Goal: Information Seeking & Learning: Learn about a topic

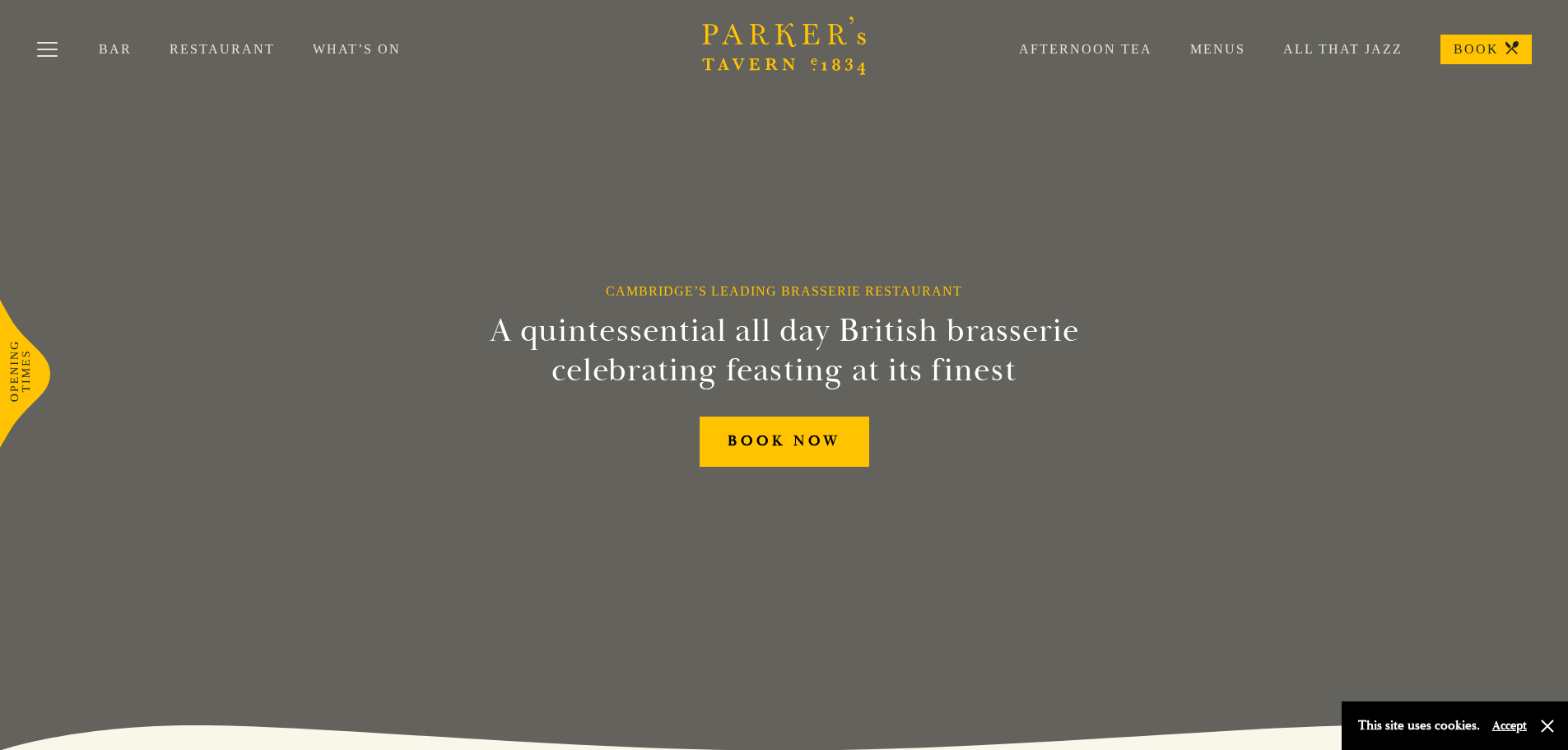
click at [215, 46] on link "Restaurant" at bounding box center [242, 49] width 144 height 16
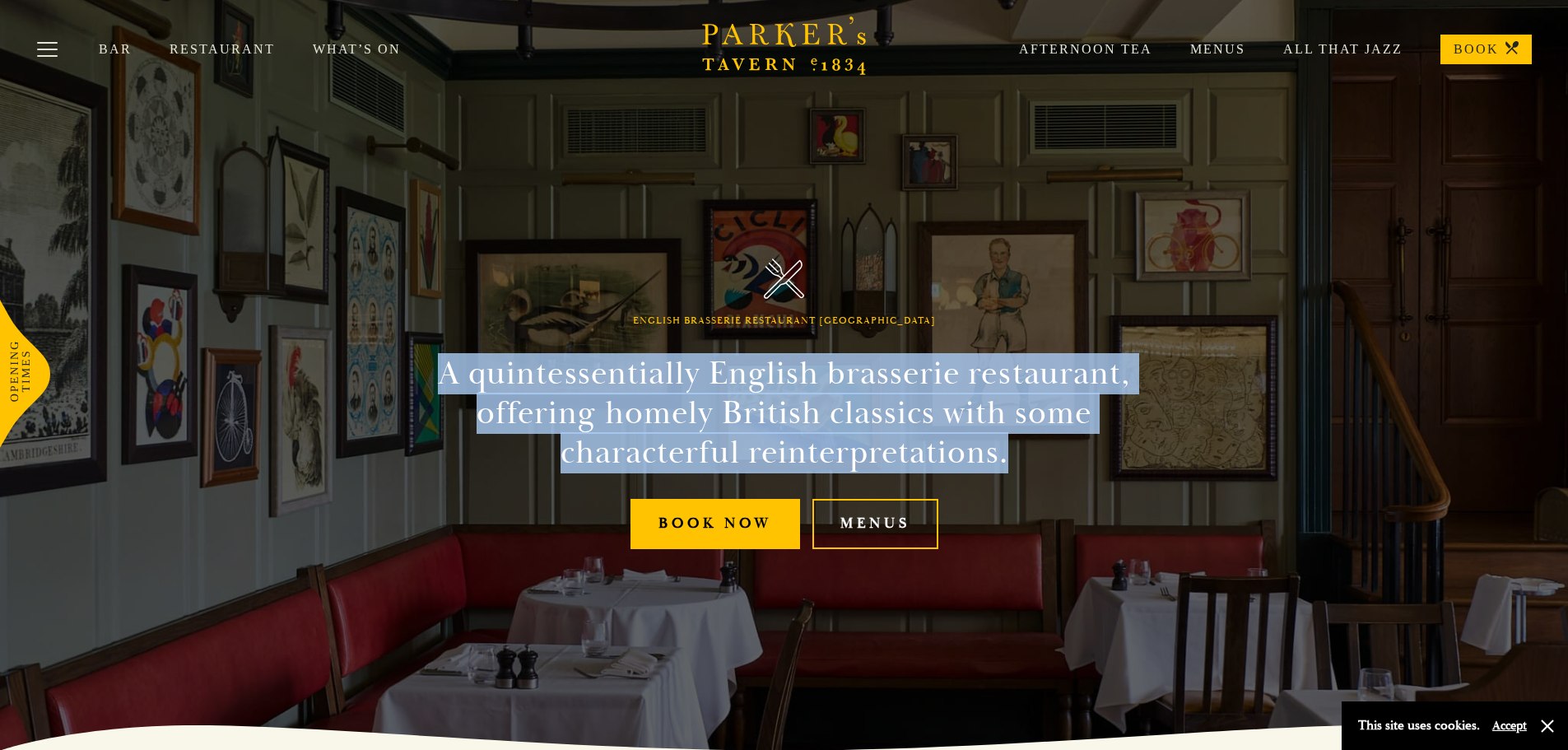
drag, startPoint x: 422, startPoint y: 352, endPoint x: 1227, endPoint y: 474, distance: 814.2
click at [1227, 475] on div "English Brasserie Restaurant Cambridge A quintessentially English brasserie res…" at bounding box center [784, 375] width 988 height 750
click at [1227, 474] on div "English Brasserie Restaurant Cambridge A quintessentially English brasserie res…" at bounding box center [784, 375] width 988 height 750
drag, startPoint x: 858, startPoint y: 433, endPoint x: 395, endPoint y: 376, distance: 466.5
click at [395, 376] on div "English Brasserie Restaurant Cambridge A quintessentially English brasserie res…" at bounding box center [784, 375] width 988 height 750
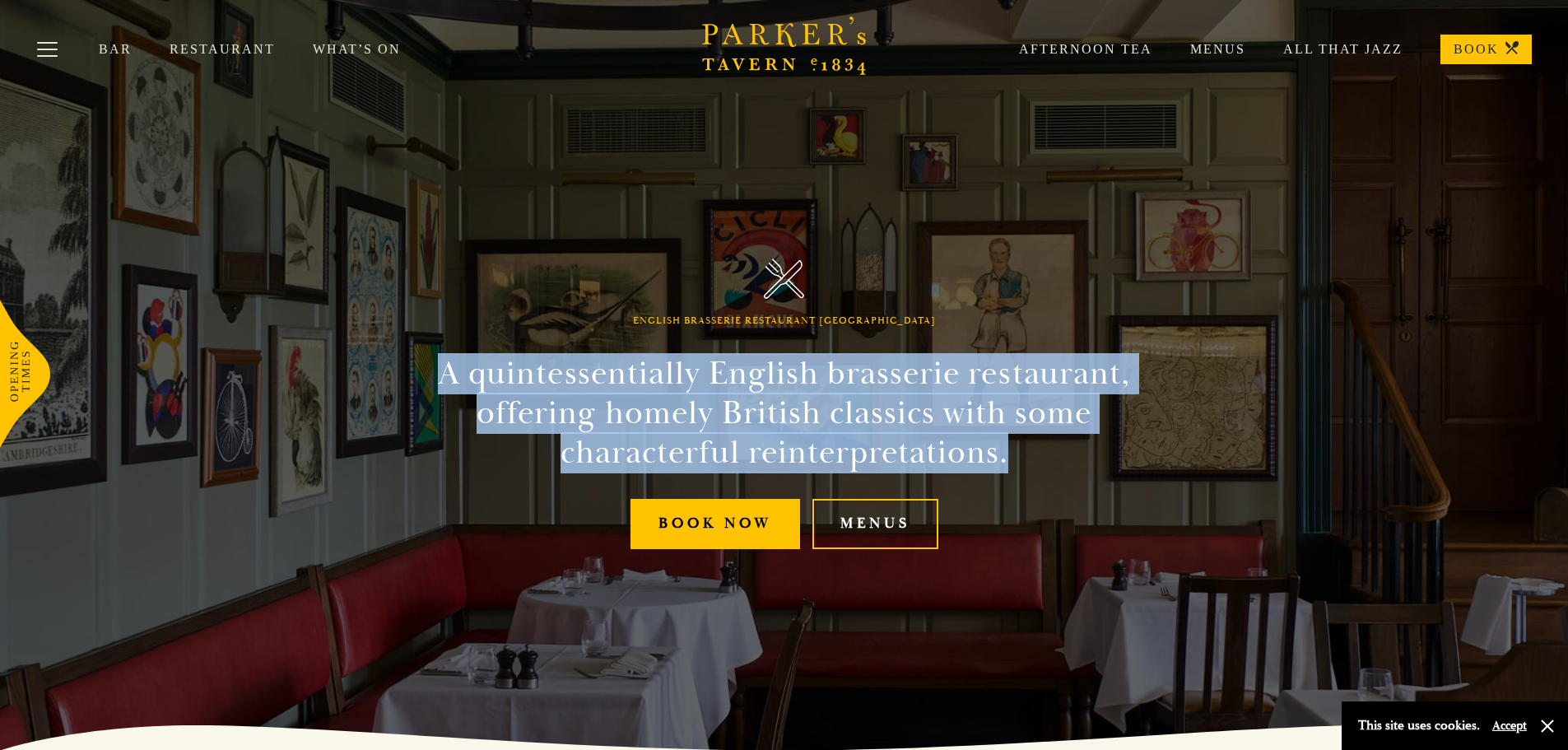
click at [395, 376] on div "English Brasserie Restaurant Cambridge A quintessentially English brasserie res…" at bounding box center [784, 375] width 988 height 750
drag, startPoint x: 394, startPoint y: 375, endPoint x: 1262, endPoint y: 468, distance: 873.0
click at [1262, 468] on div "English Brasserie Restaurant Cambridge A quintessentially English brasserie res…" at bounding box center [784, 375] width 988 height 750
click at [1262, 467] on div "English Brasserie Restaurant Cambridge A quintessentially English brasserie res…" at bounding box center [784, 375] width 988 height 750
click at [1262, 466] on div "English Brasserie Restaurant Cambridge A quintessentially English brasserie res…" at bounding box center [784, 375] width 988 height 750
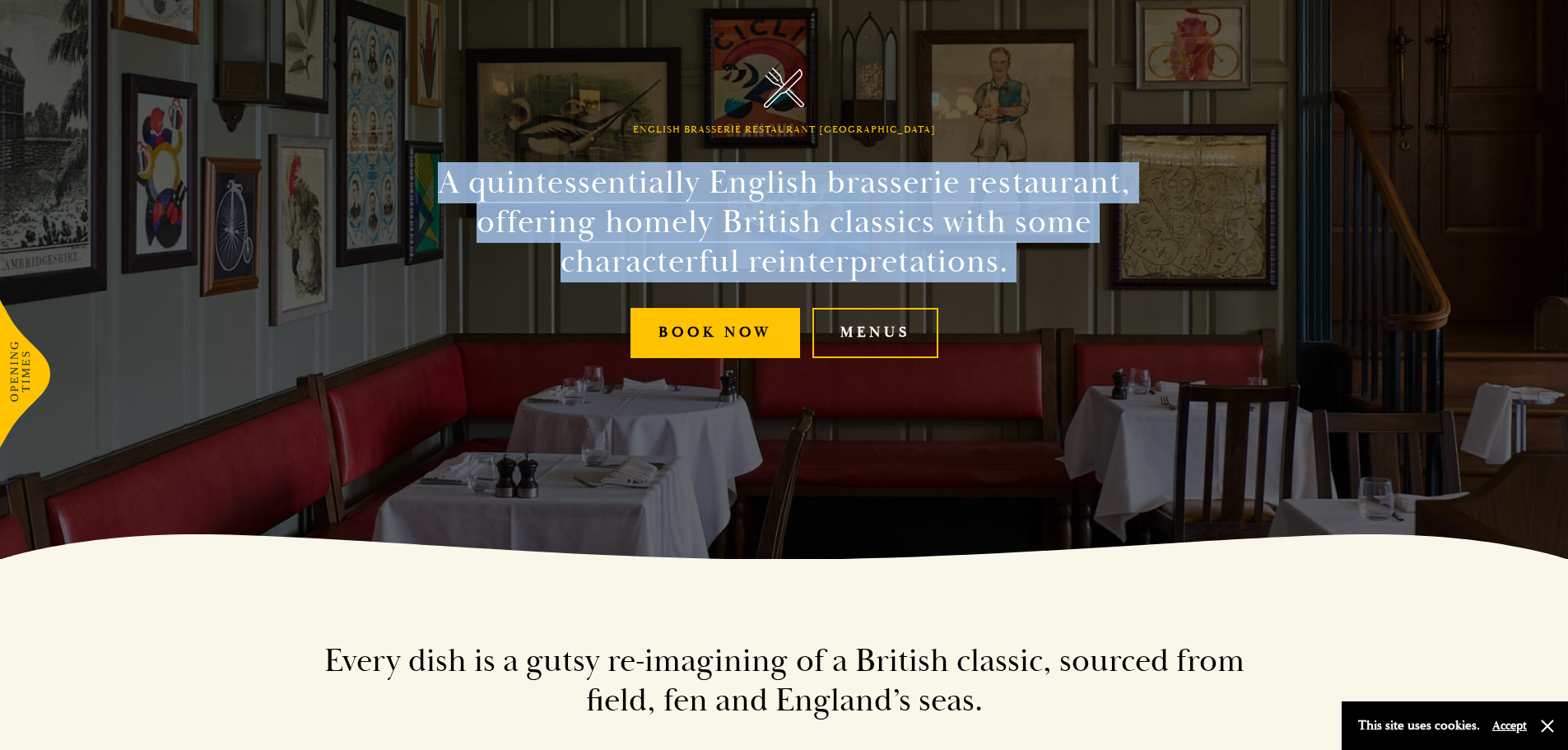
scroll to position [247, 0]
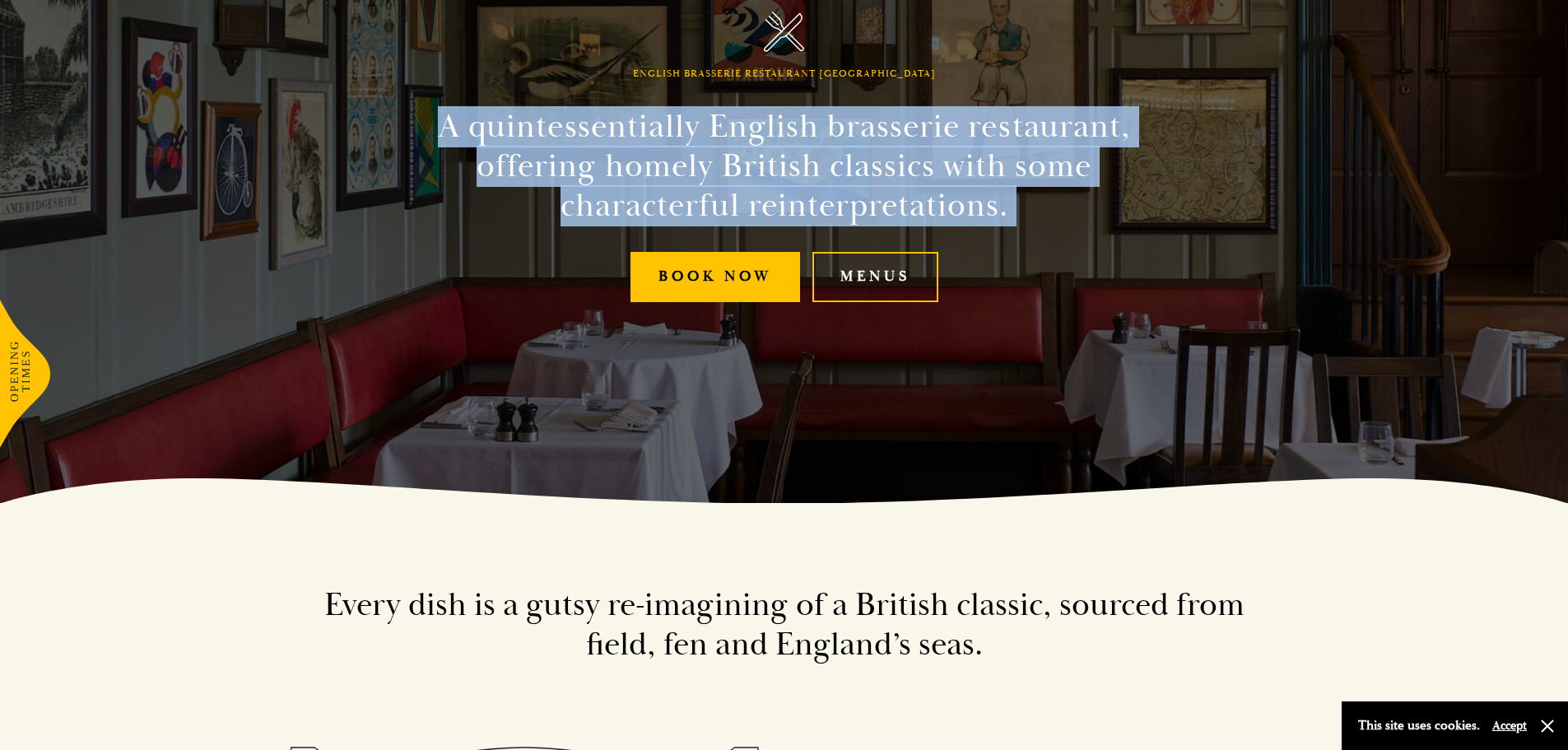
click at [878, 283] on link "Menus" at bounding box center [875, 276] width 126 height 50
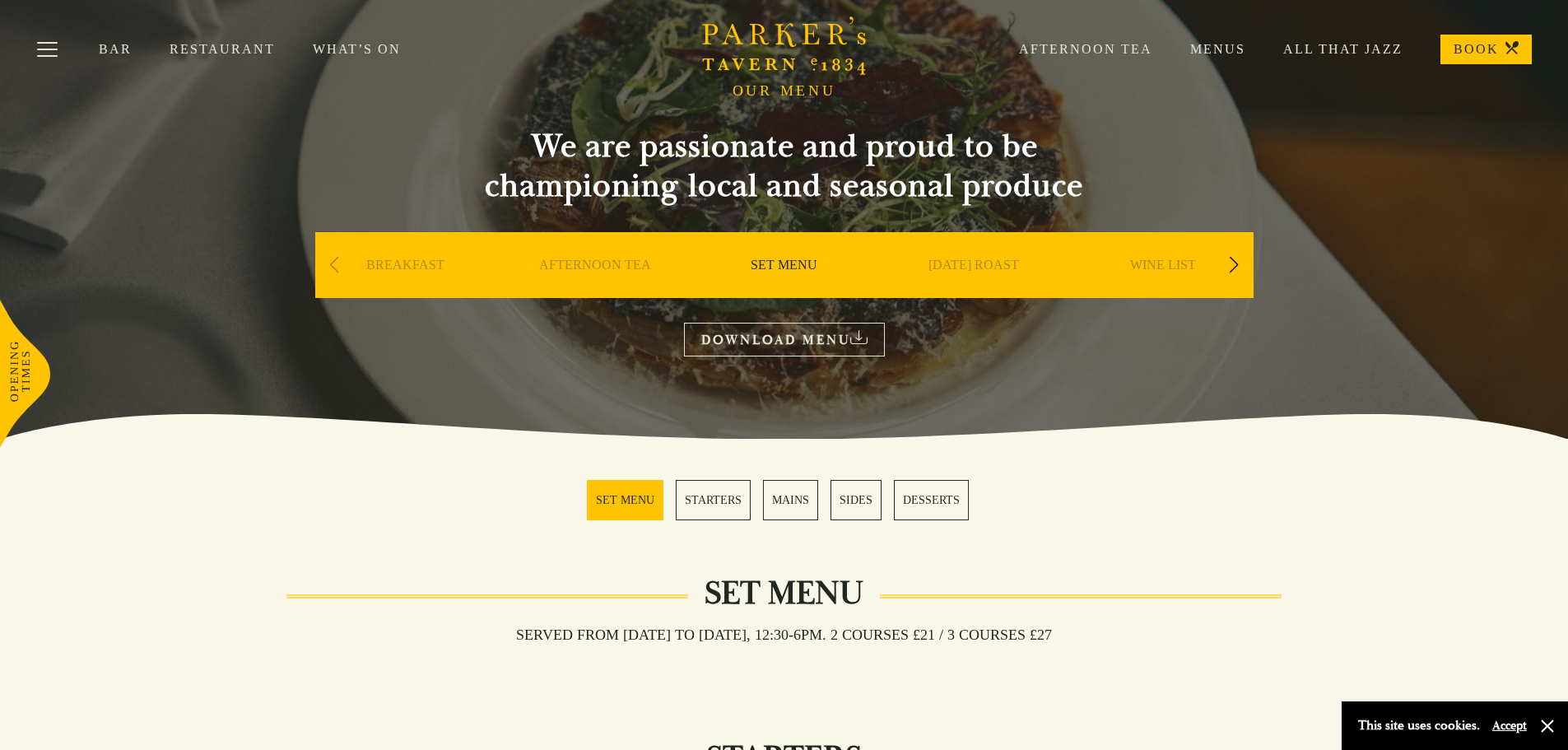
scroll to position [83, 0]
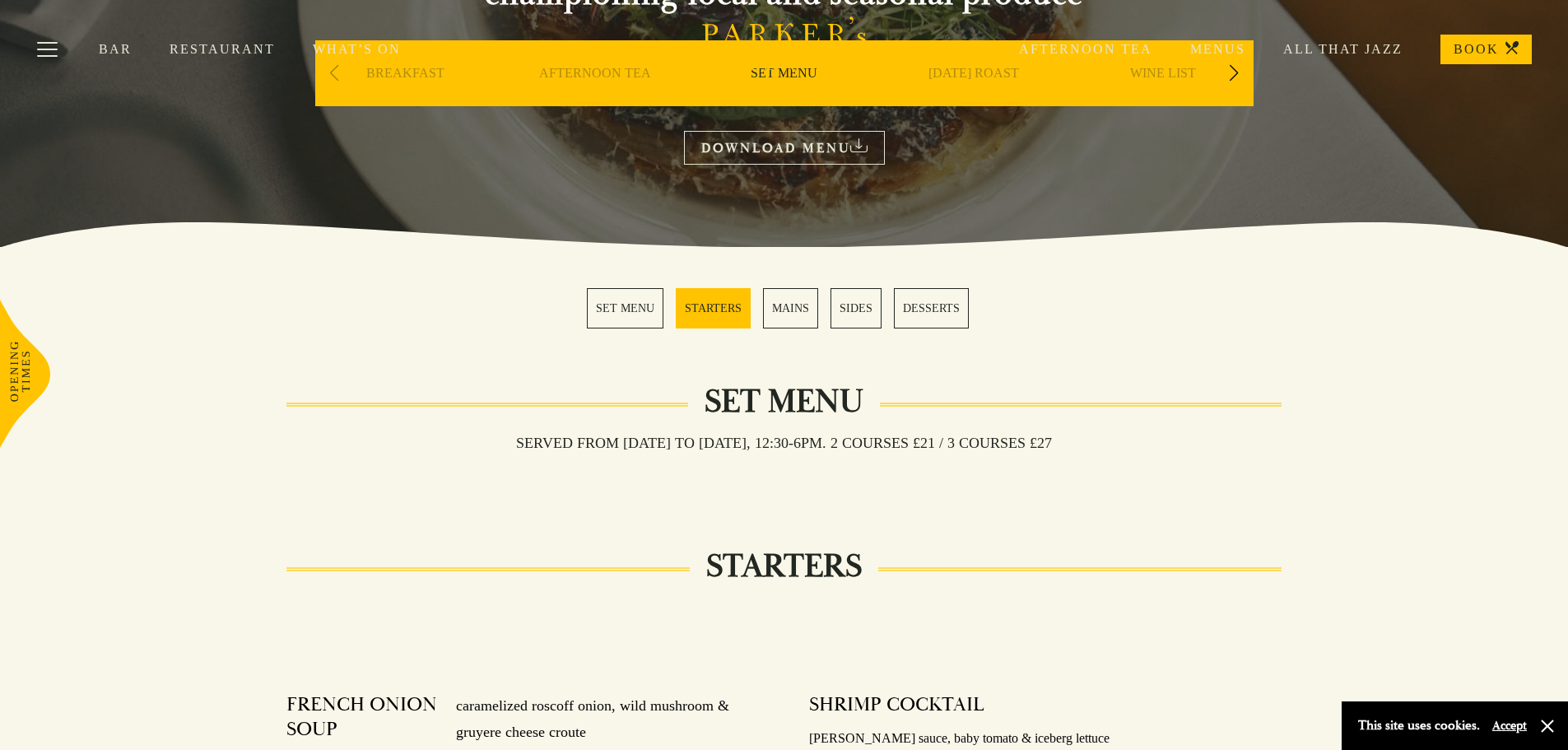
click at [774, 307] on link "MAINS" at bounding box center [790, 308] width 55 height 40
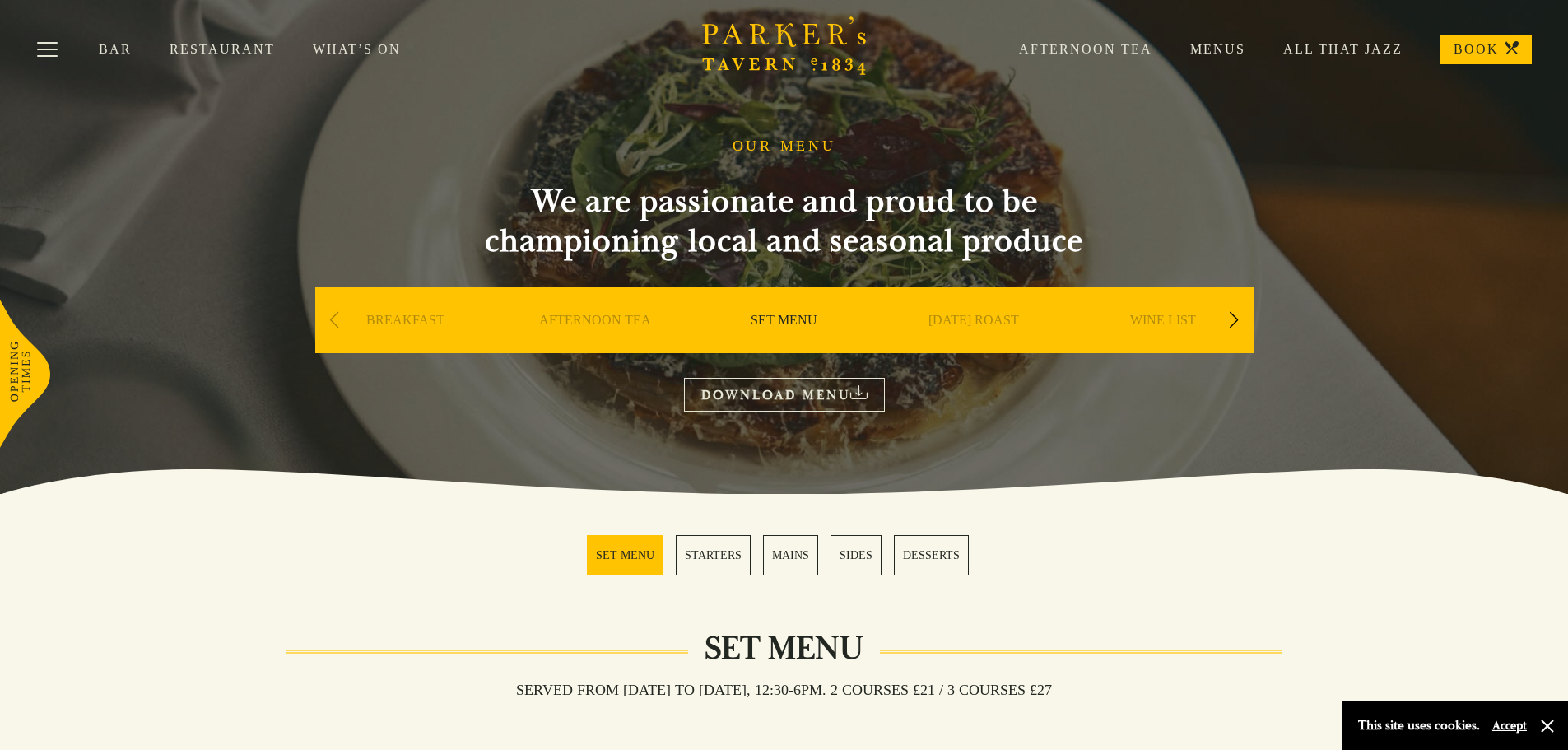
click at [799, 545] on link "MAINS" at bounding box center [790, 555] width 55 height 40
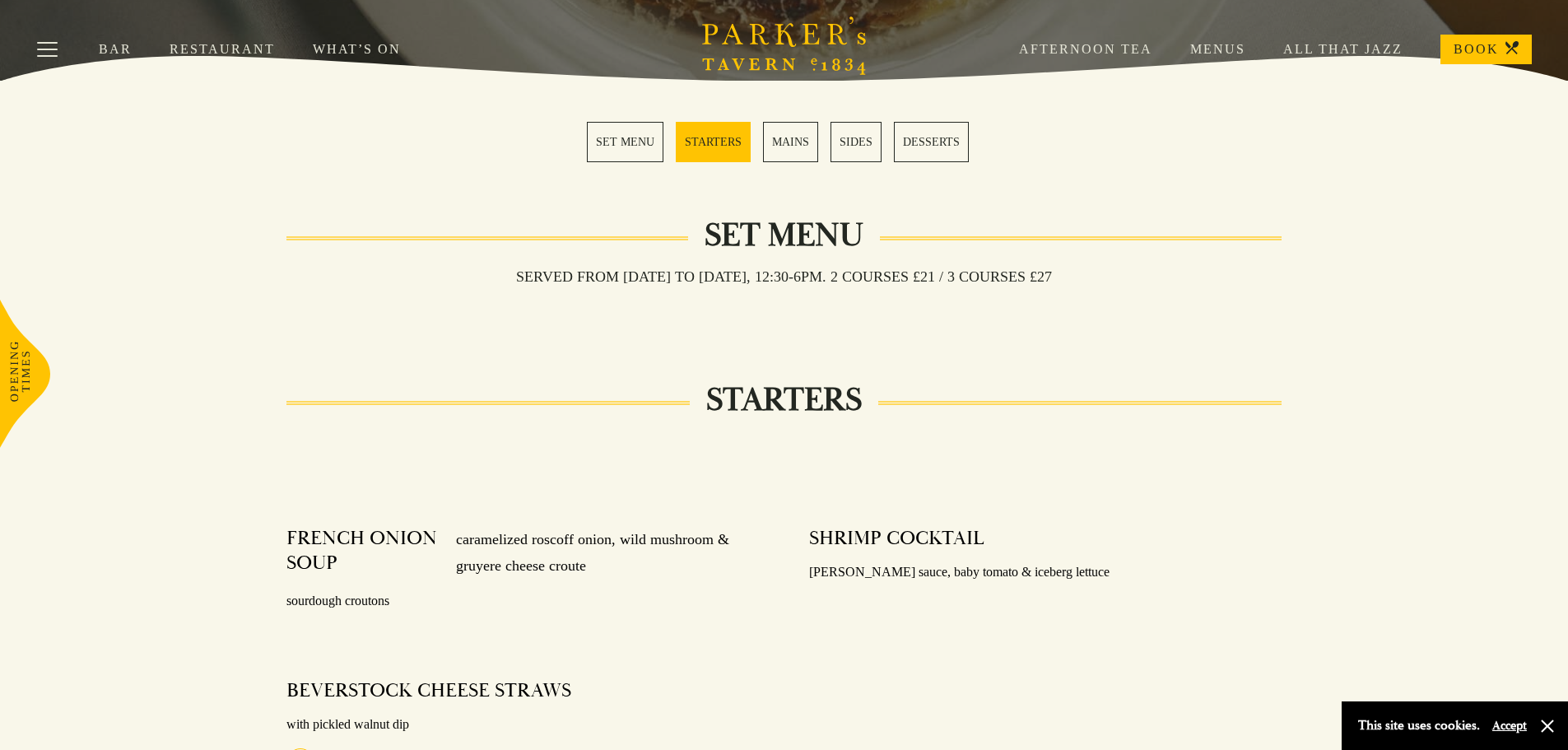
scroll to position [406, 0]
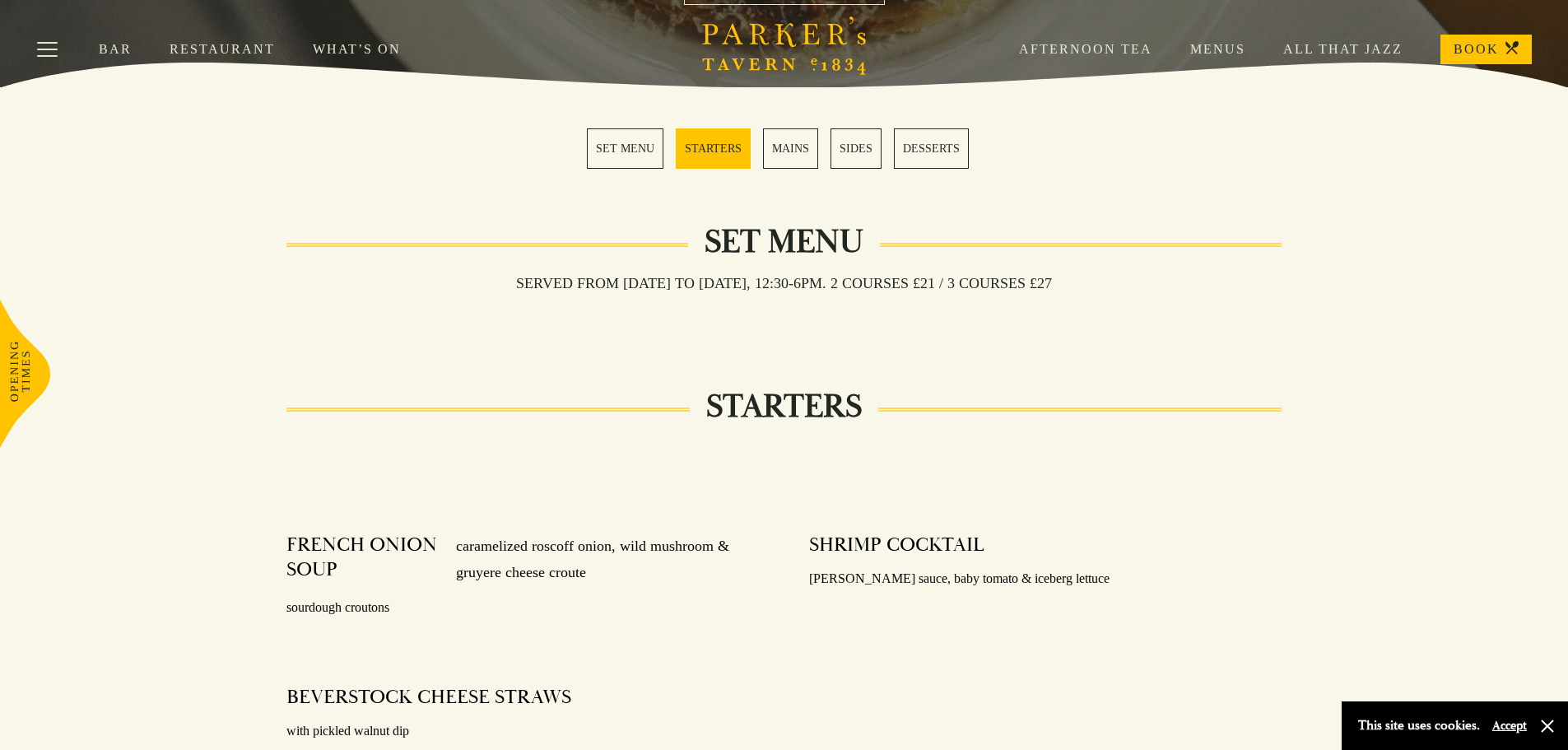
click at [711, 156] on link "STARTERS" at bounding box center [713, 148] width 75 height 40
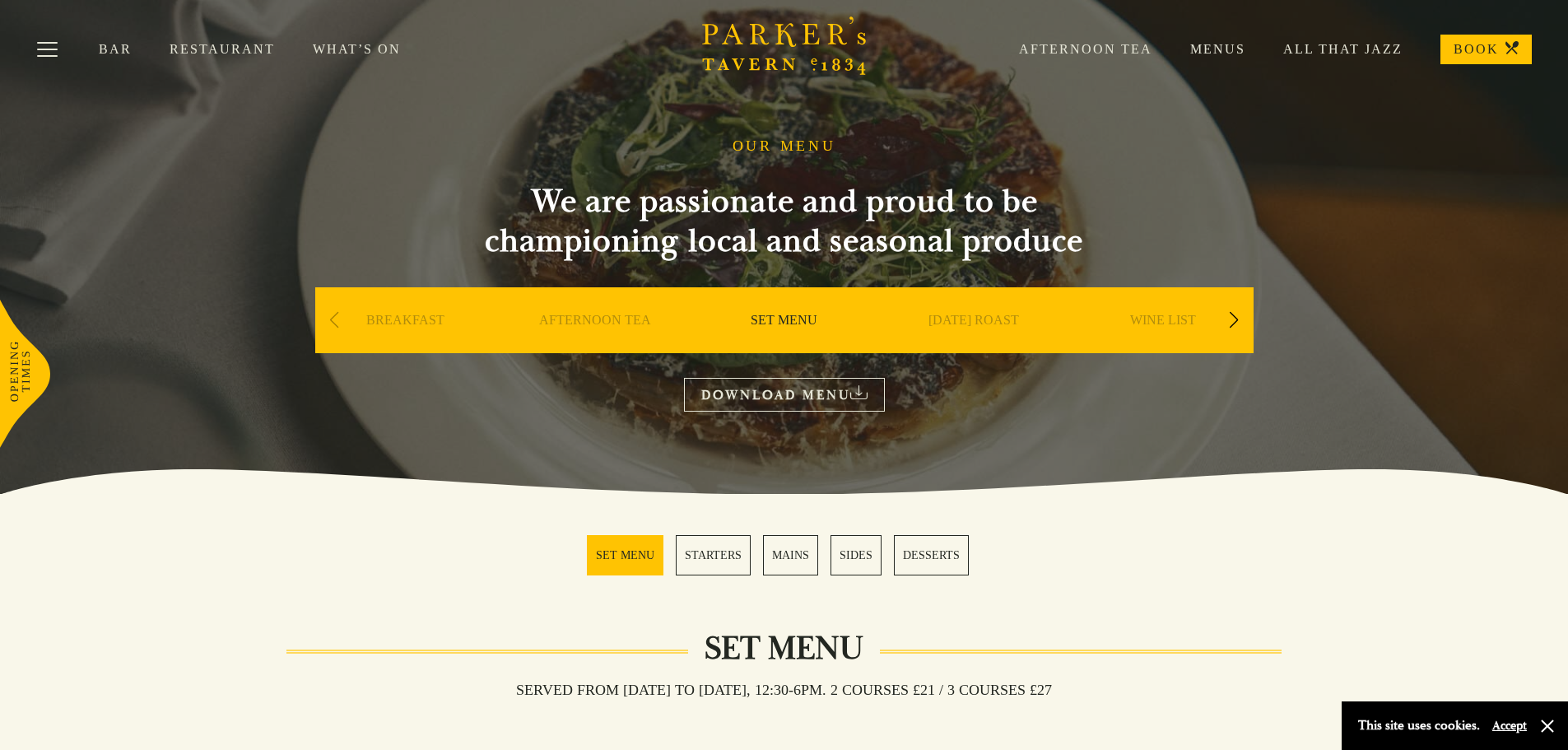
click at [957, 315] on link "SUNDAY ROAST" at bounding box center [974, 345] width 91 height 65
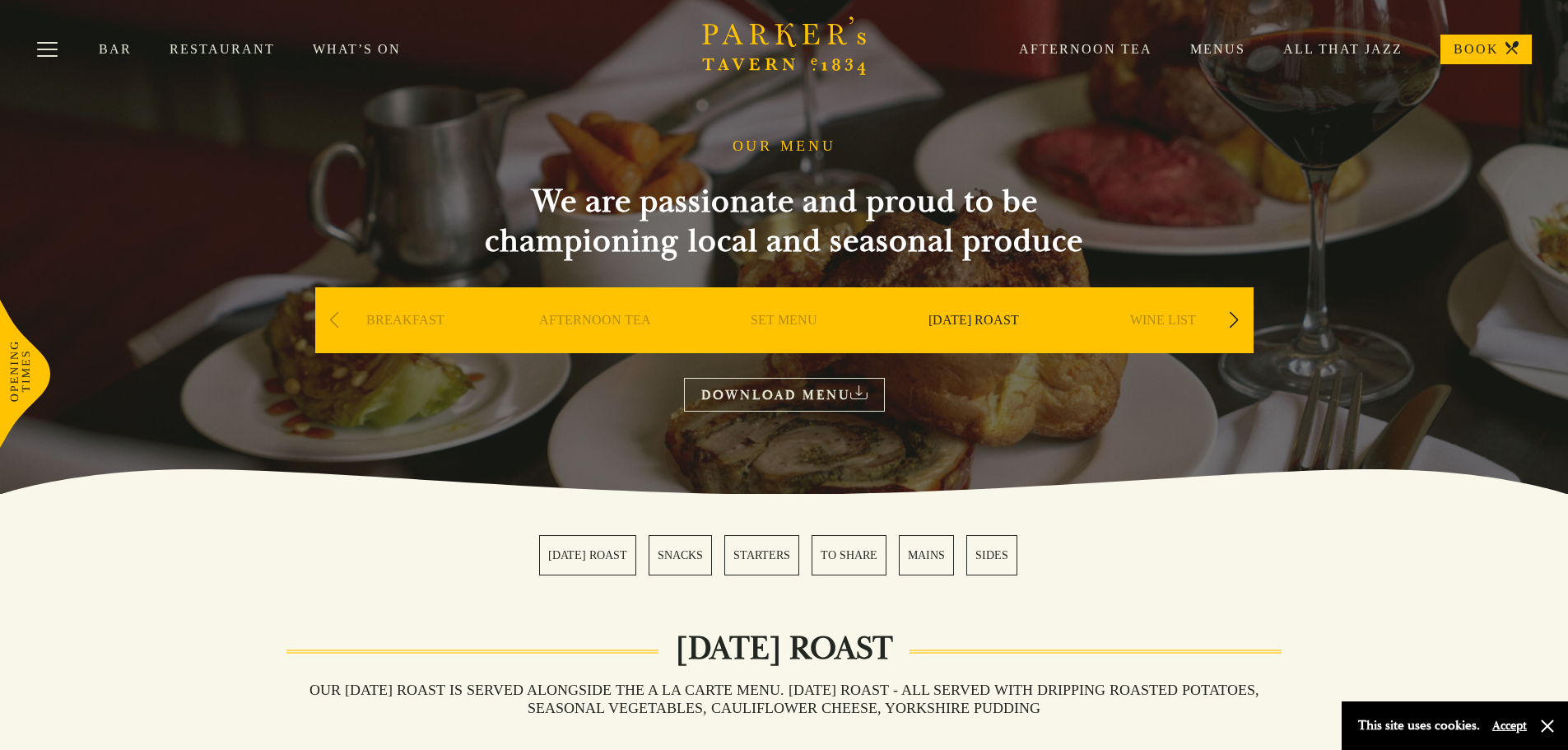
click at [332, 319] on div "Previous slide" at bounding box center [335, 320] width 22 height 36
click at [1235, 320] on div "Next slide" at bounding box center [1234, 320] width 22 height 36
click at [1236, 320] on div "Next slide" at bounding box center [1234, 320] width 22 height 36
click at [958, 326] on link "A LA CARTE" at bounding box center [974, 345] width 76 height 65
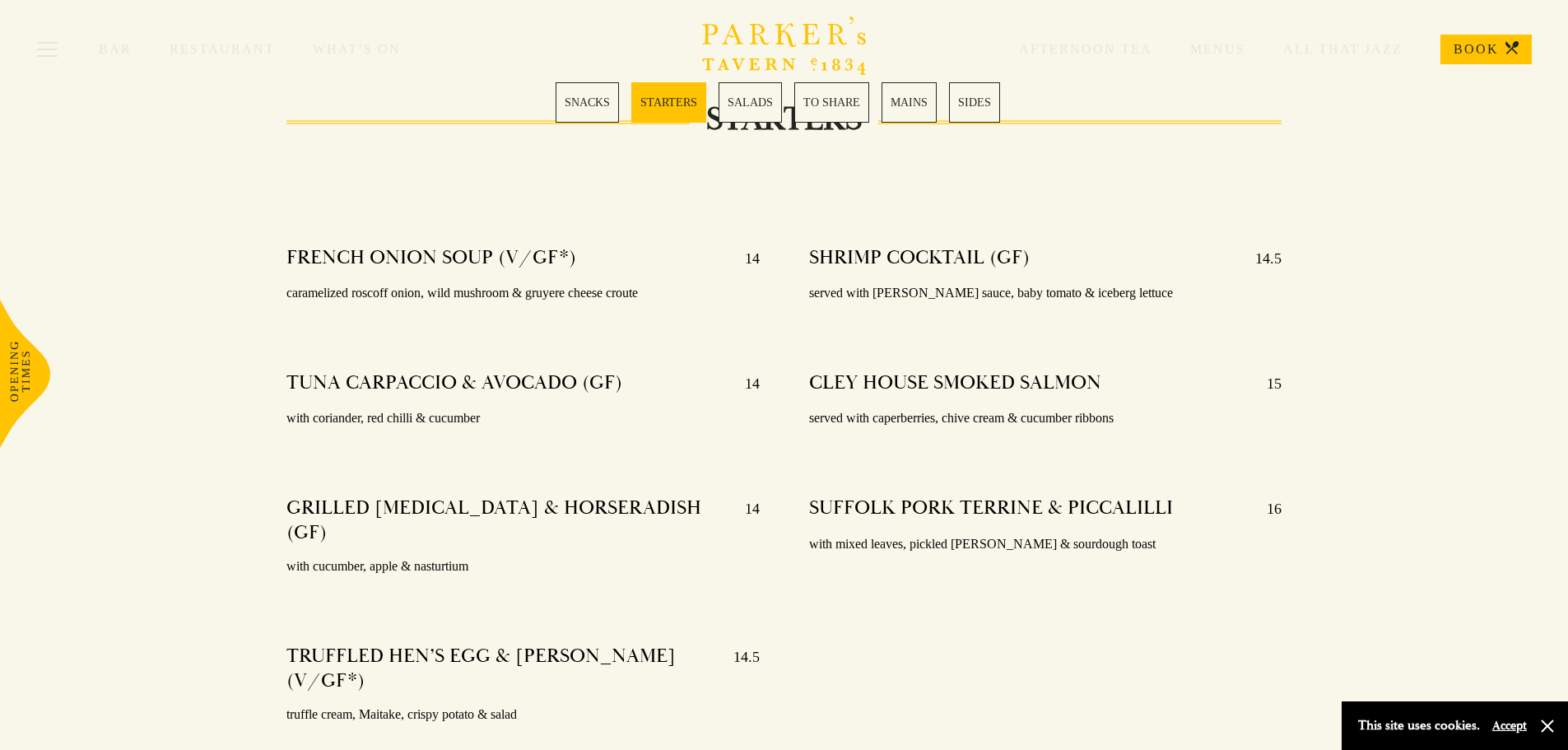
scroll to position [1317, 0]
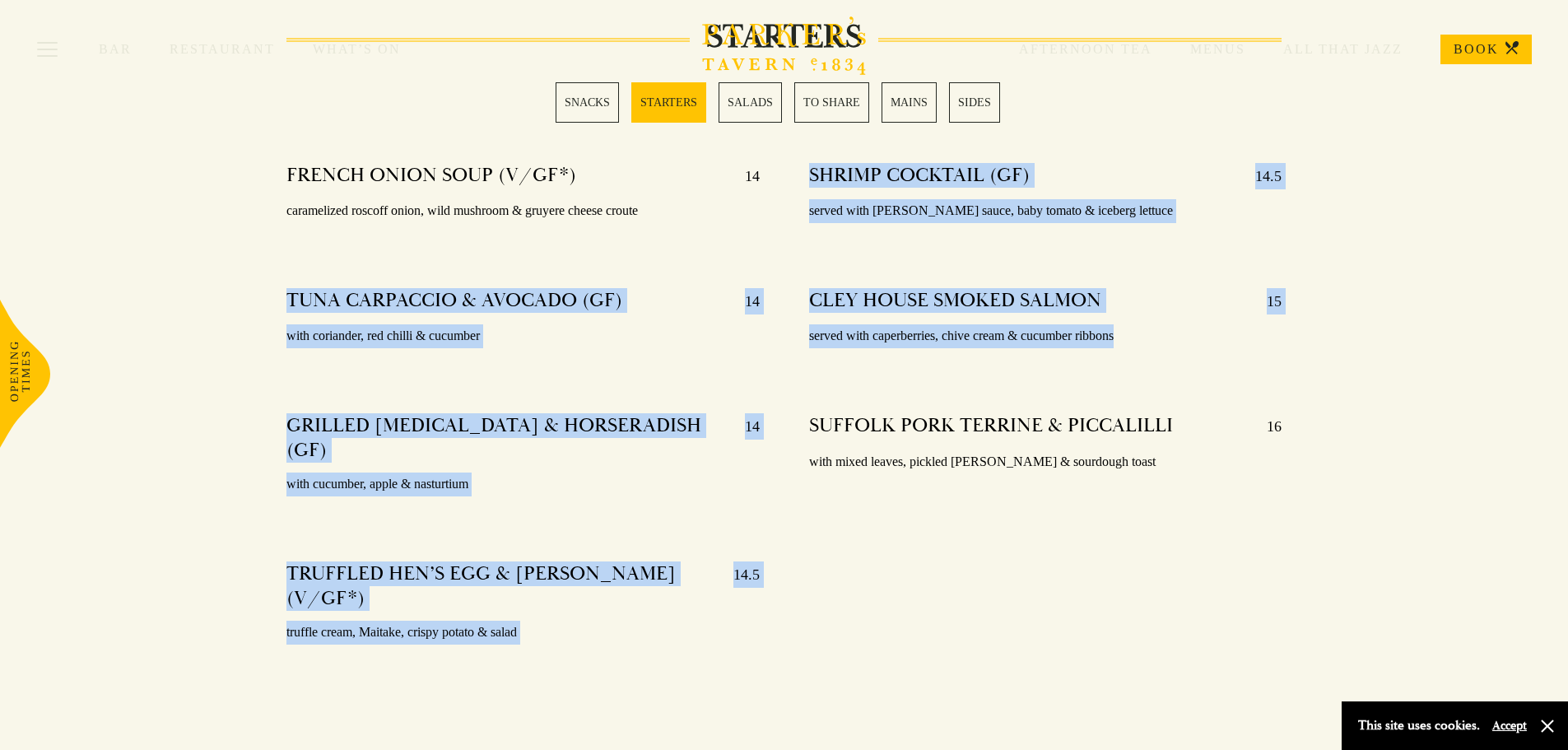
drag, startPoint x: 287, startPoint y: 281, endPoint x: 1274, endPoint y: 318, distance: 987.7
click at [1274, 318] on div "FRENCH ONION SOUP (V/GF*) 14 caramelized roscoff onion, wild mushroom & gruyere…" at bounding box center [784, 400] width 1045 height 596
click at [126, 305] on div "STARTERS FRENCH ONION SOUP (V/GF*) 14 caramelized roscoff onion, wild mushroom …" at bounding box center [784, 368] width 1568 height 660
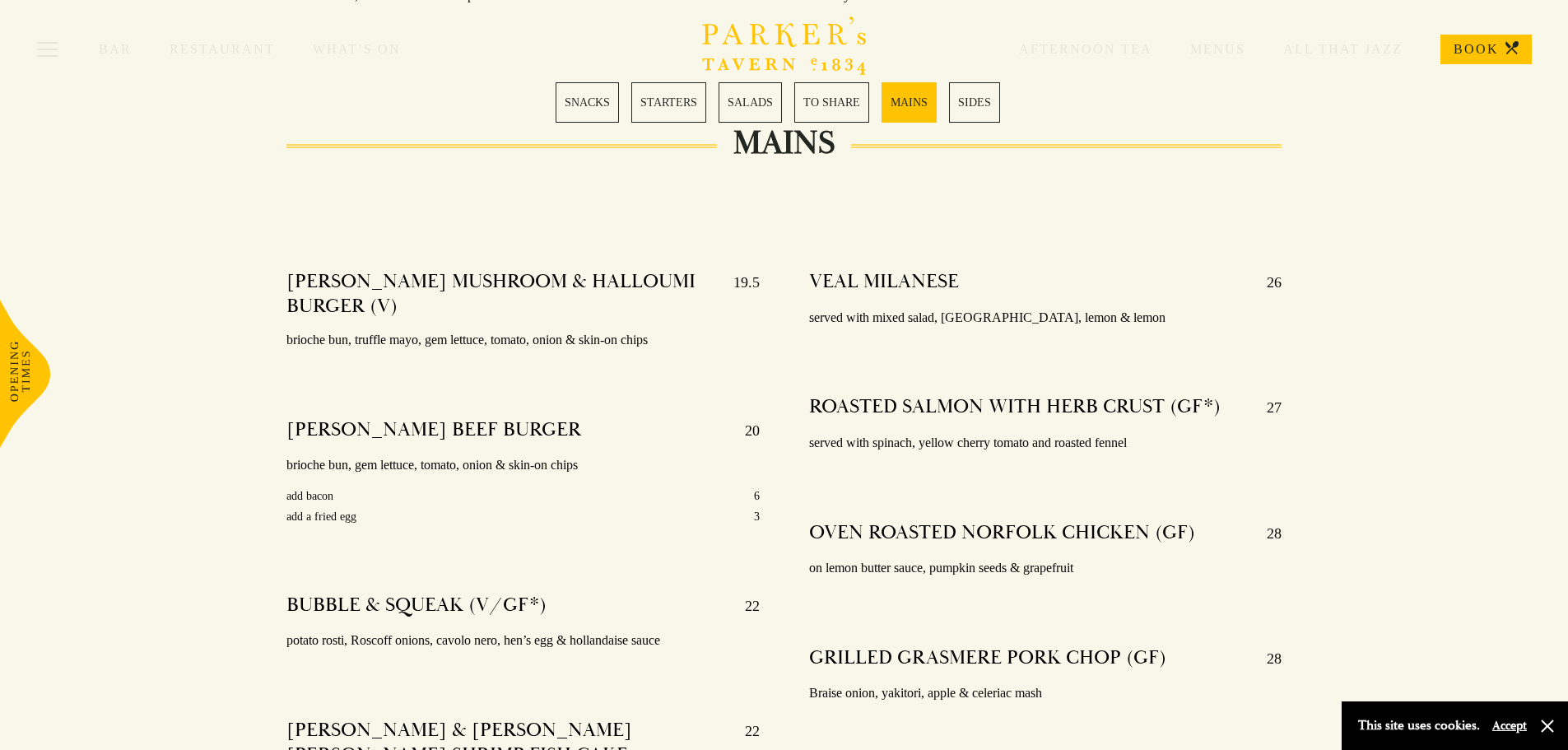
scroll to position [2799, 0]
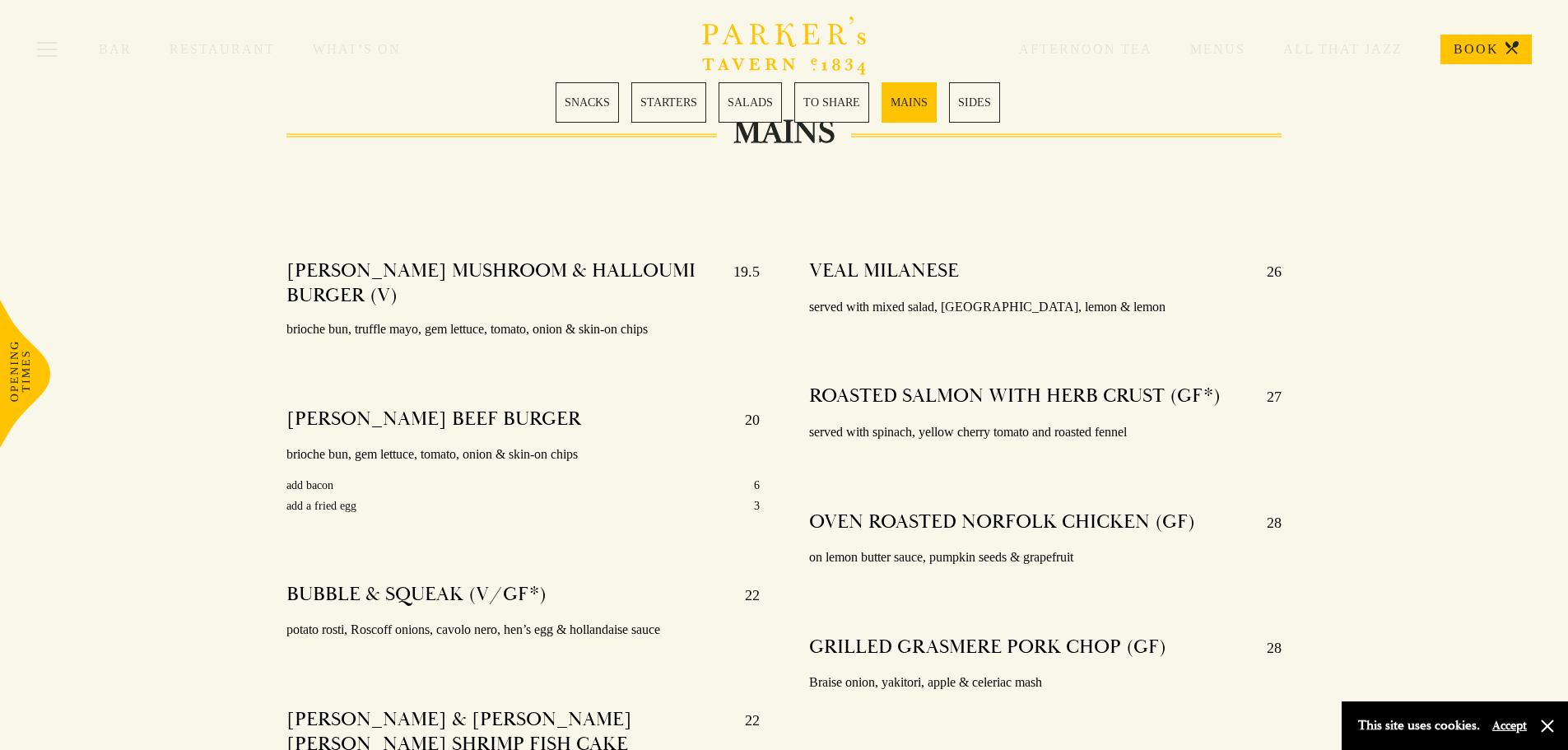
click at [257, 252] on div "MAINS [PERSON_NAME] MUSHROOM & HALLOUMI BURGER (V) 19.5 brioche bun, truffle ma…" at bounding box center [784, 676] width 1153 height 1085
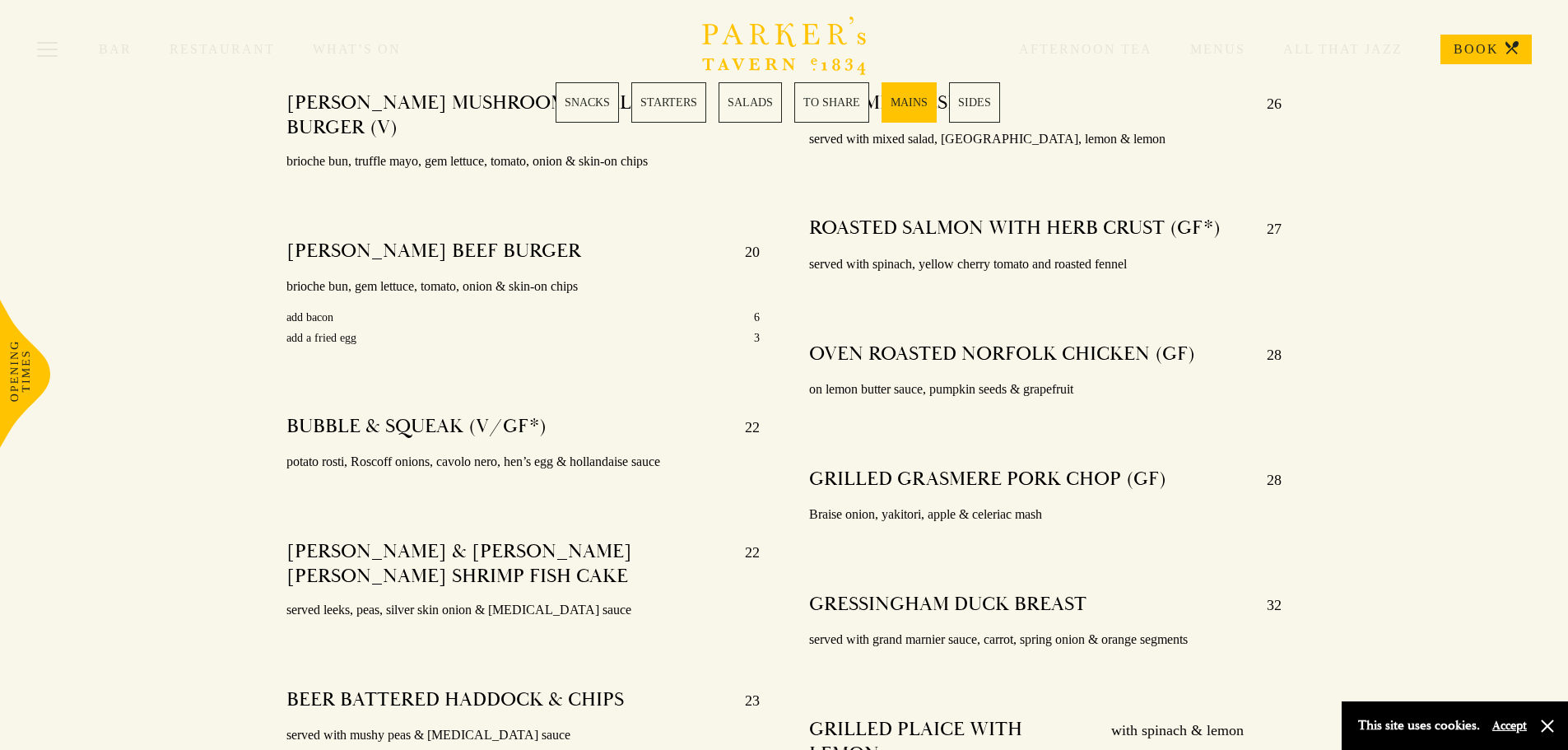
scroll to position [2964, 0]
